Goal: Check status: Check status

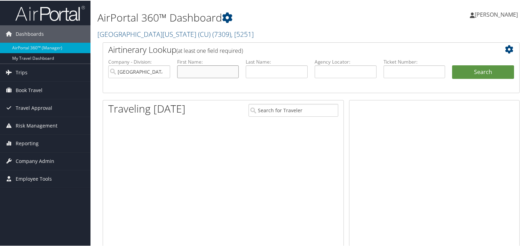
click at [223, 69] on input "text" at bounding box center [208, 71] width 62 height 13
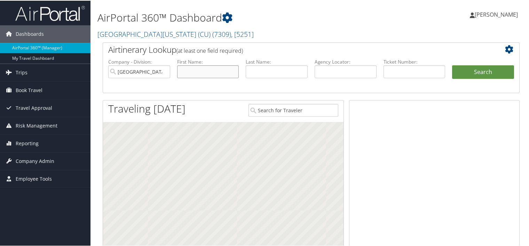
paste input "Doris Loayza"
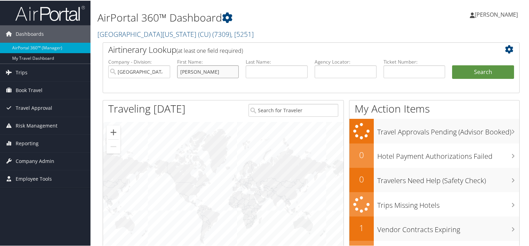
type input "Doris Loayza"
click at [256, 69] on input "text" at bounding box center [277, 71] width 62 height 13
paste input "Doris Loayza"
drag, startPoint x: 263, startPoint y: 71, endPoint x: 181, endPoint y: 69, distance: 81.8
click at [181, 69] on ul "Company - Division: University of Colorado (CU) First Name: Doris Loayza Last N…" at bounding box center [311, 75] width 413 height 35
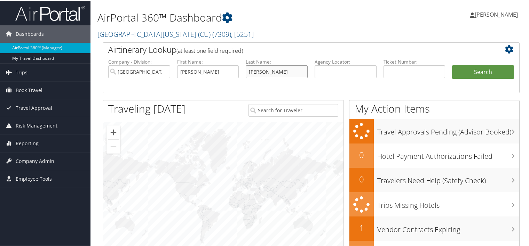
type input "Loayza"
drag, startPoint x: 185, startPoint y: 71, endPoint x: 290, endPoint y: 56, distance: 106.5
click at [290, 56] on div "Airtinerary Lookup (at least one field required) Company - Division: University…" at bounding box center [311, 67] width 417 height 51
type input "D"
click at [452, 65] on button "Search" at bounding box center [483, 72] width 62 height 14
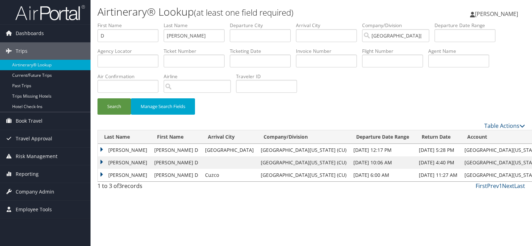
click at [118, 150] on td "LOAYZA" at bounding box center [124, 150] width 53 height 13
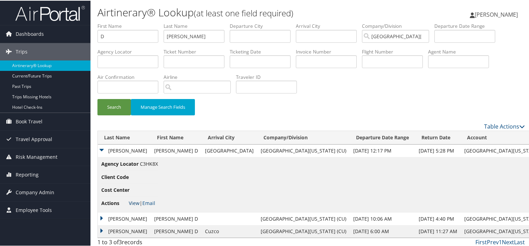
click at [131, 201] on link "View" at bounding box center [134, 202] width 11 height 7
click at [118, 217] on td "LOAYZA" at bounding box center [124, 218] width 53 height 13
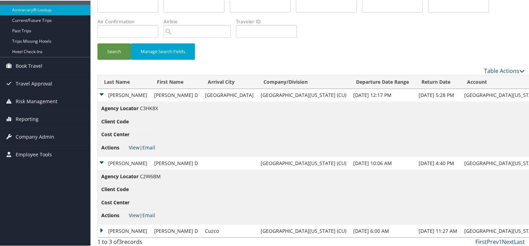
scroll to position [58, 0]
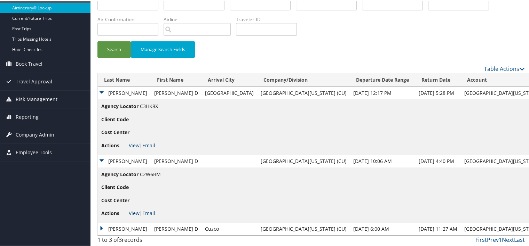
click at [131, 212] on link "View" at bounding box center [134, 212] width 11 height 7
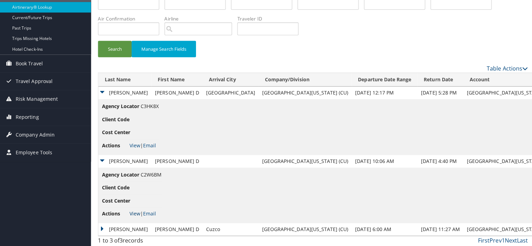
scroll to position [0, 0]
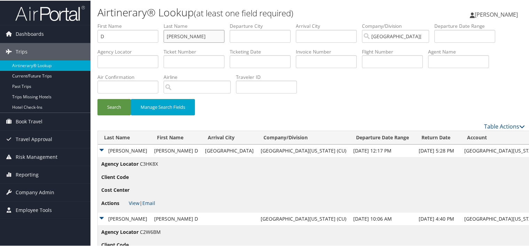
drag, startPoint x: 194, startPoint y: 38, endPoint x: 122, endPoint y: 38, distance: 72.0
click at [122, 22] on ul "First Name D Last Name Loayza Departure City Arrival City Company/Division Univ…" at bounding box center [310, 22] width 427 height 0
drag, startPoint x: 122, startPoint y: 35, endPoint x: 38, endPoint y: 29, distance: 84.1
click at [38, 29] on div "Dashboards AirPortal 360™ (Manager) My Travel Dashboard Trips Airtinerary® Look…" at bounding box center [266, 152] width 532 height 305
click at [174, 64] on input "text" at bounding box center [193, 61] width 61 height 13
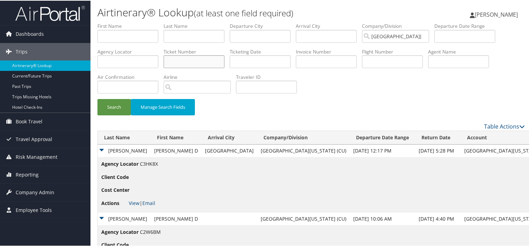
paste input "0017231595384"
type input "0017231595384"
click at [118, 107] on button "Search" at bounding box center [113, 106] width 33 height 16
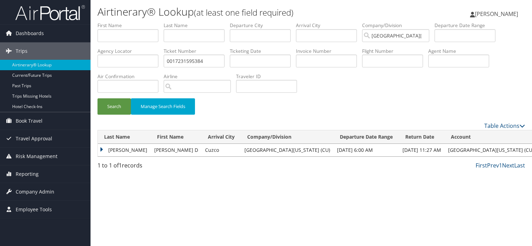
click at [117, 152] on td "LOAYZA" at bounding box center [124, 150] width 53 height 13
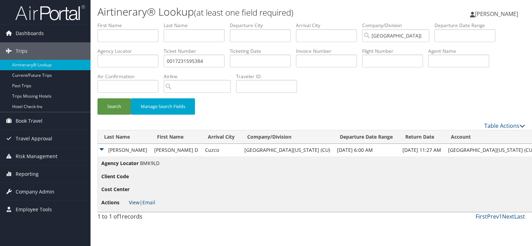
click at [134, 200] on link "View" at bounding box center [134, 202] width 11 height 7
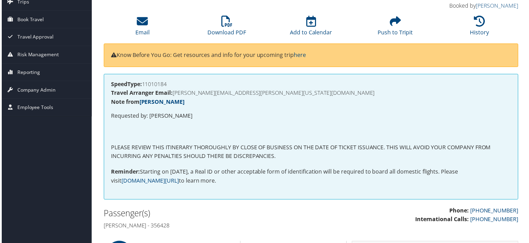
scroll to position [33, 0]
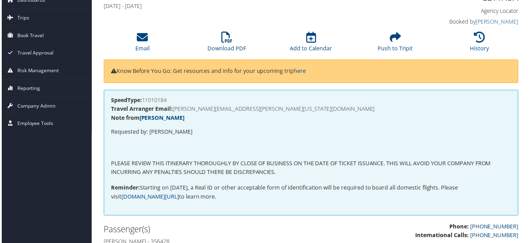
click at [477, 27] on div "C3HK8X Agency Locator Agency Locator C3HK8X Booked by Erin Timmerman Booked by …" at bounding box center [471, 9] width 107 height 40
click at [477, 36] on icon at bounding box center [480, 37] width 11 height 11
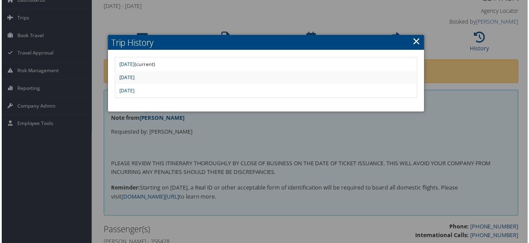
click at [134, 77] on link "Mon Apr 28 09:20:11 MDT 2025" at bounding box center [126, 77] width 16 height 7
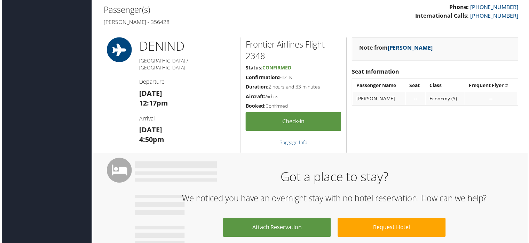
scroll to position [255, 0]
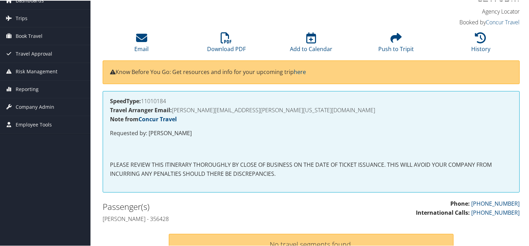
scroll to position [33, 0]
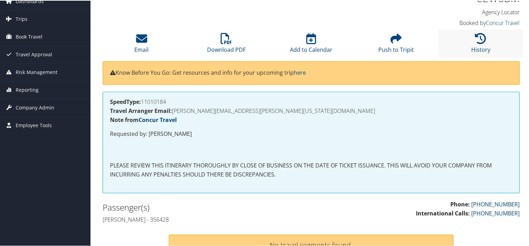
click at [466, 39] on li "History" at bounding box center [480, 43] width 85 height 28
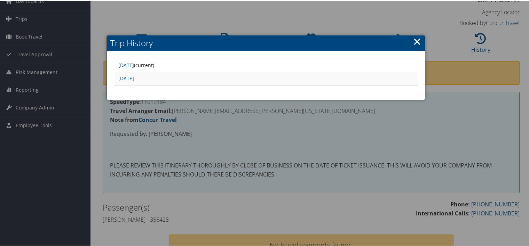
click at [134, 80] on link "[DATE]" at bounding box center [126, 77] width 16 height 7
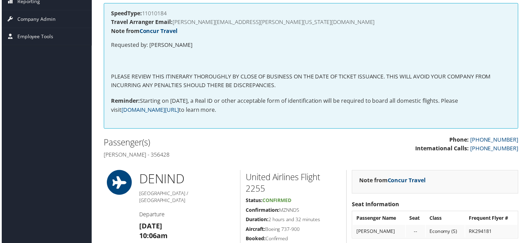
scroll to position [120, 0]
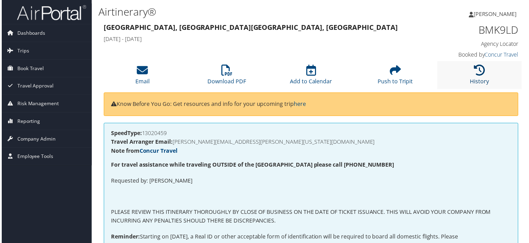
click at [478, 73] on icon at bounding box center [480, 70] width 11 height 11
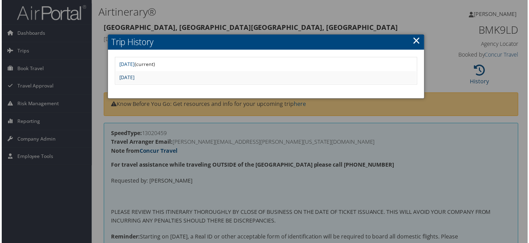
click at [134, 77] on link "Fri Mar 7 11:22:35 MST 2025" at bounding box center [126, 77] width 16 height 7
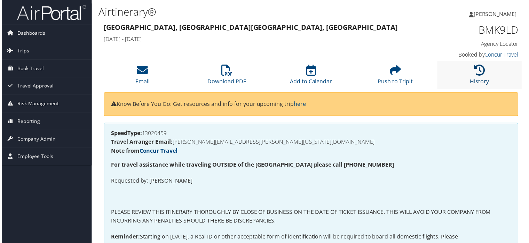
click at [477, 73] on icon at bounding box center [480, 70] width 11 height 11
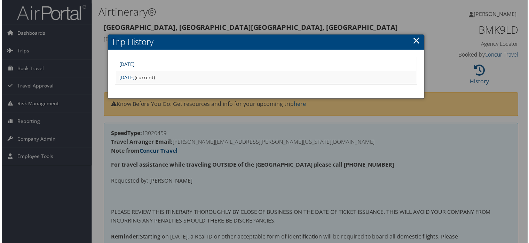
click at [134, 66] on link "Fri Mar 7 11:33:43 MST 2025" at bounding box center [126, 64] width 16 height 7
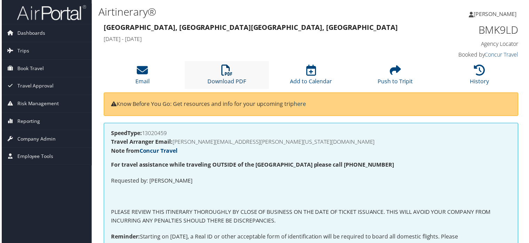
click at [221, 71] on icon at bounding box center [226, 70] width 11 height 11
